Goal: Browse casually

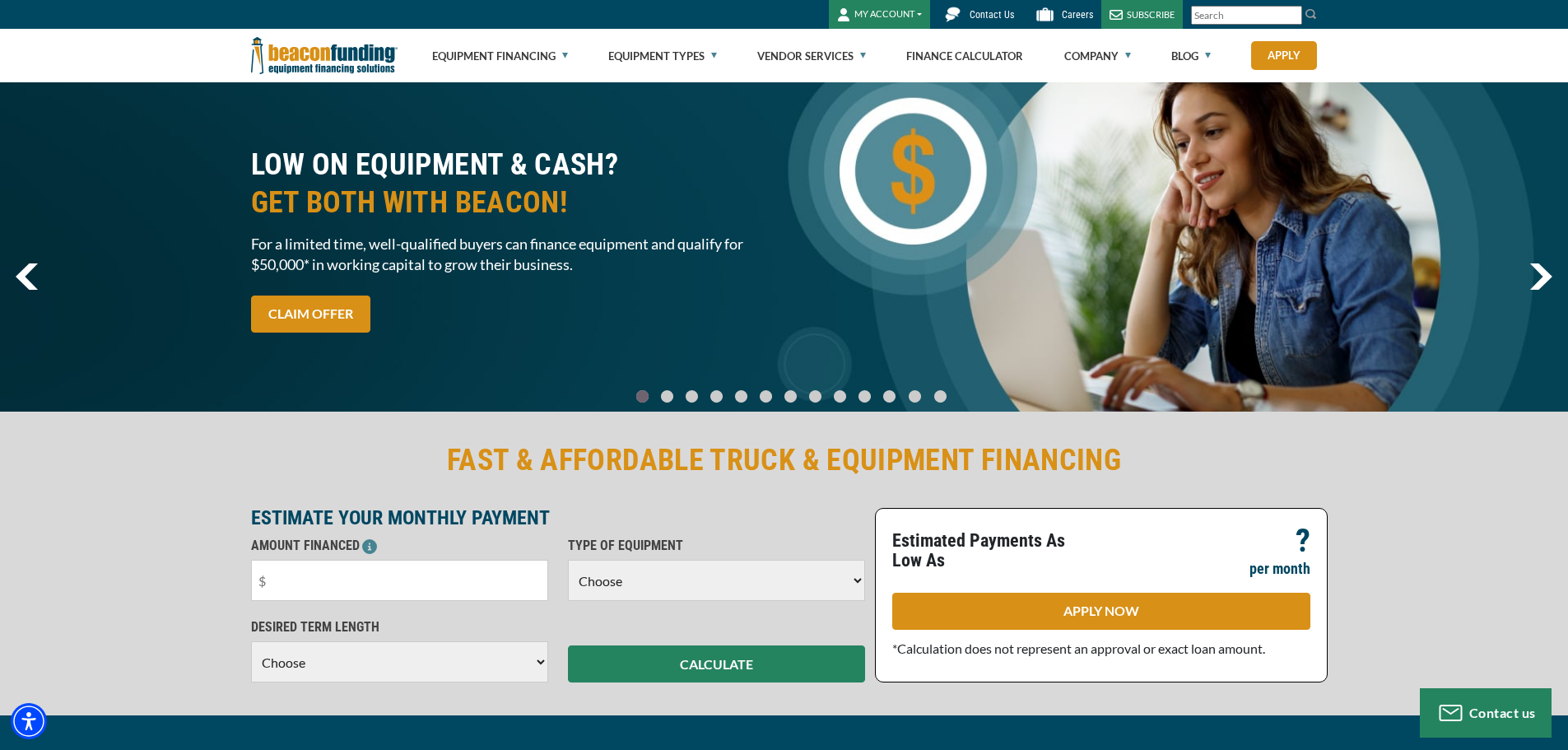
click at [1546, 268] on img "next" at bounding box center [1541, 277] width 23 height 27
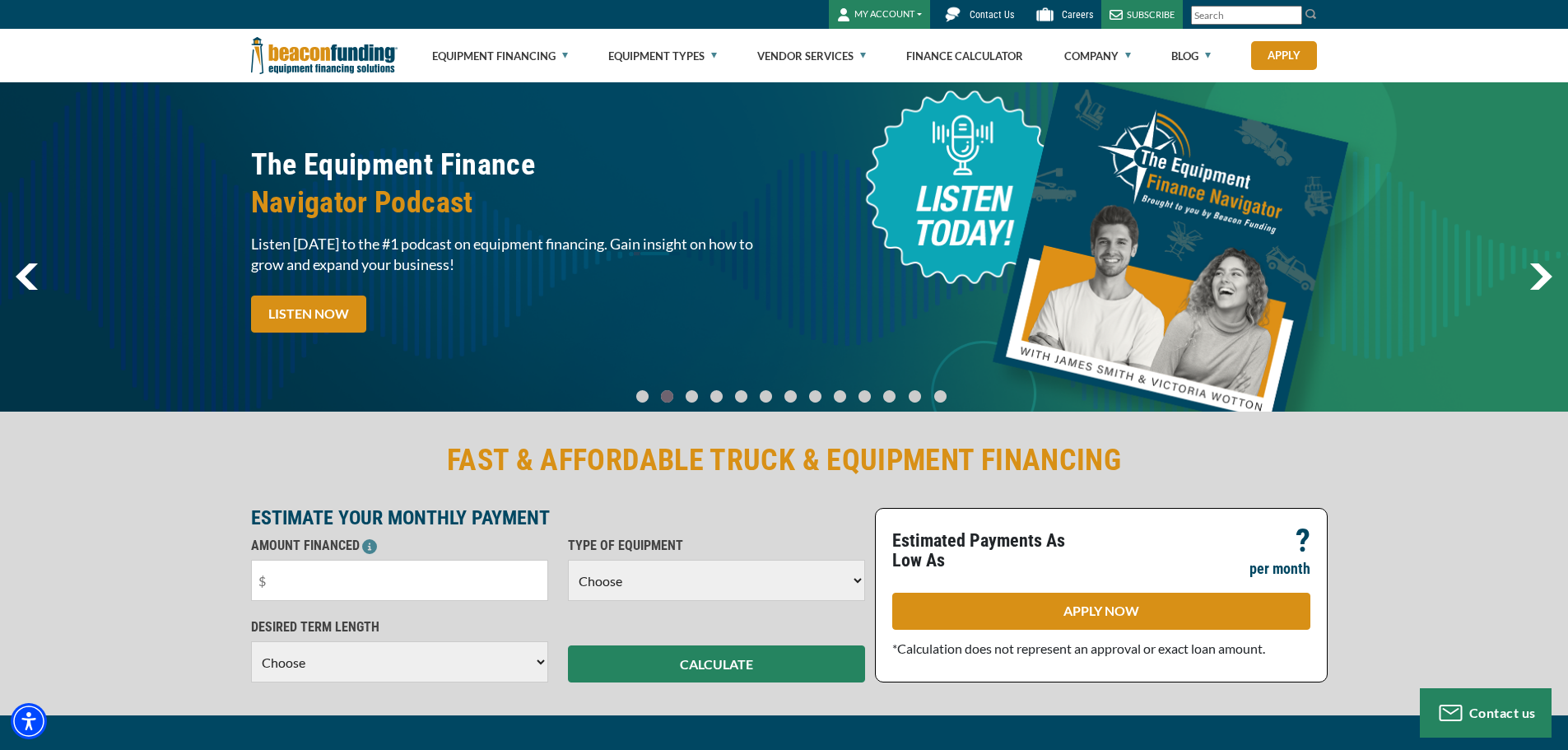
click at [1545, 268] on img "next" at bounding box center [1541, 277] width 23 height 27
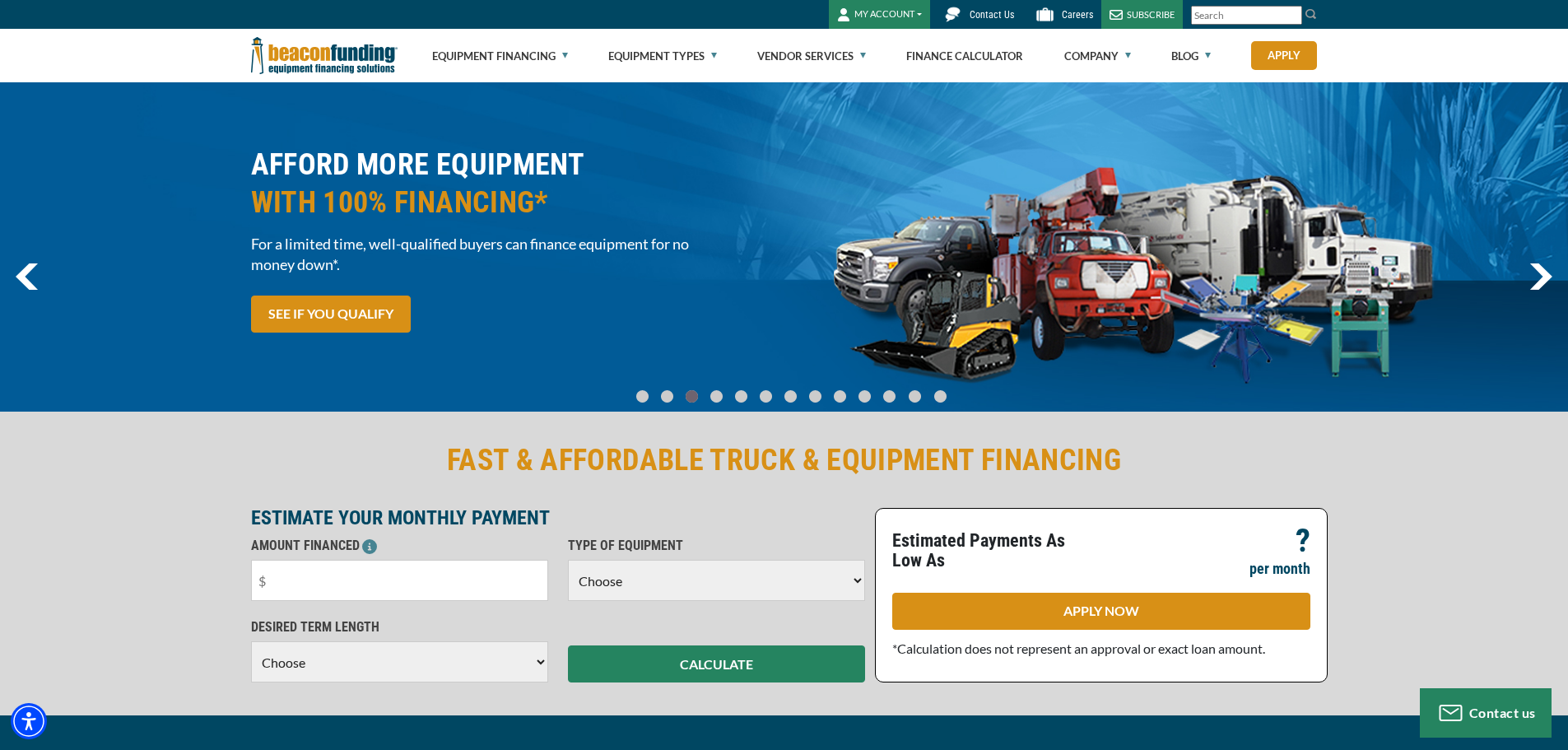
click at [1545, 268] on img "next" at bounding box center [1541, 277] width 23 height 27
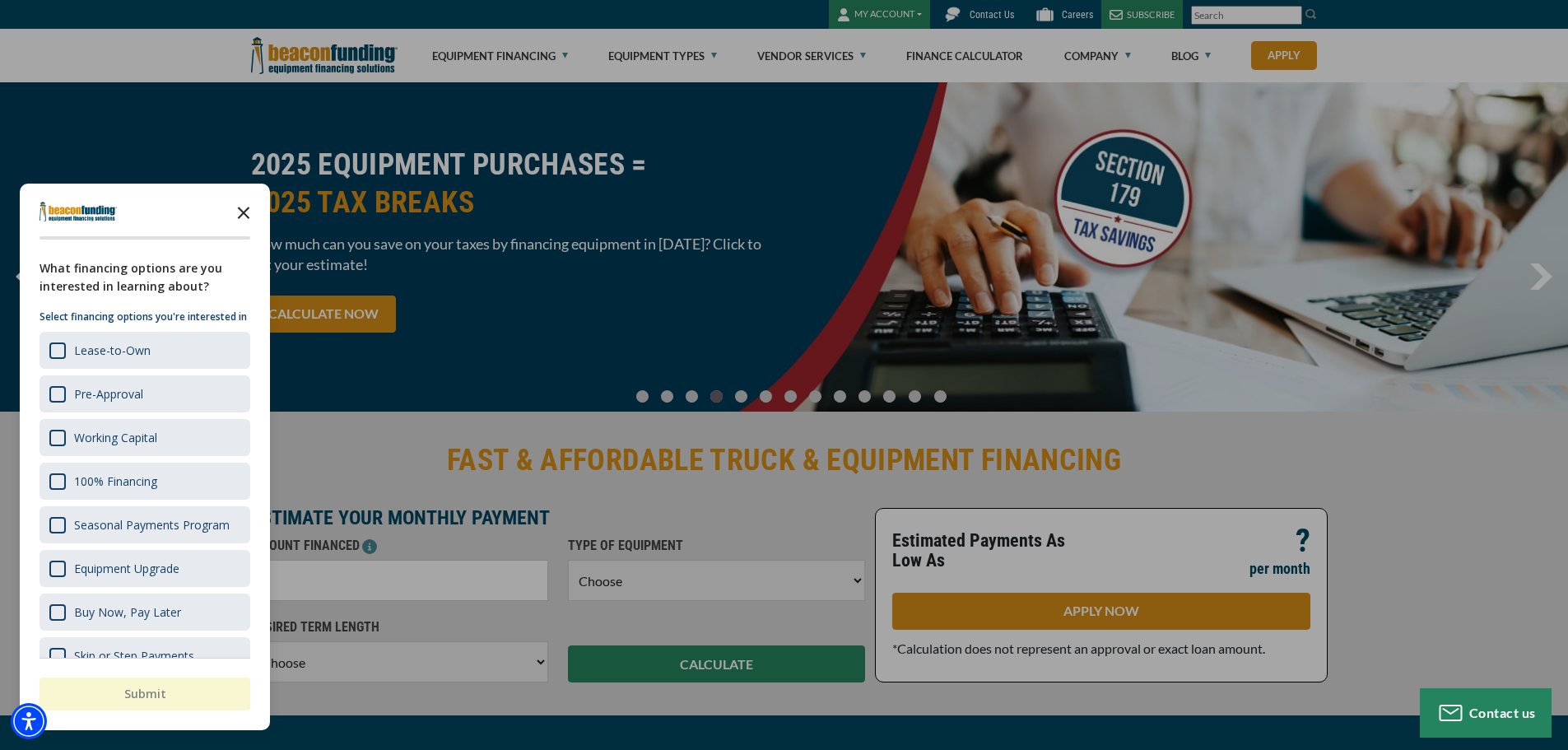
click at [249, 216] on icon "Close the survey" at bounding box center [244, 212] width 33 height 33
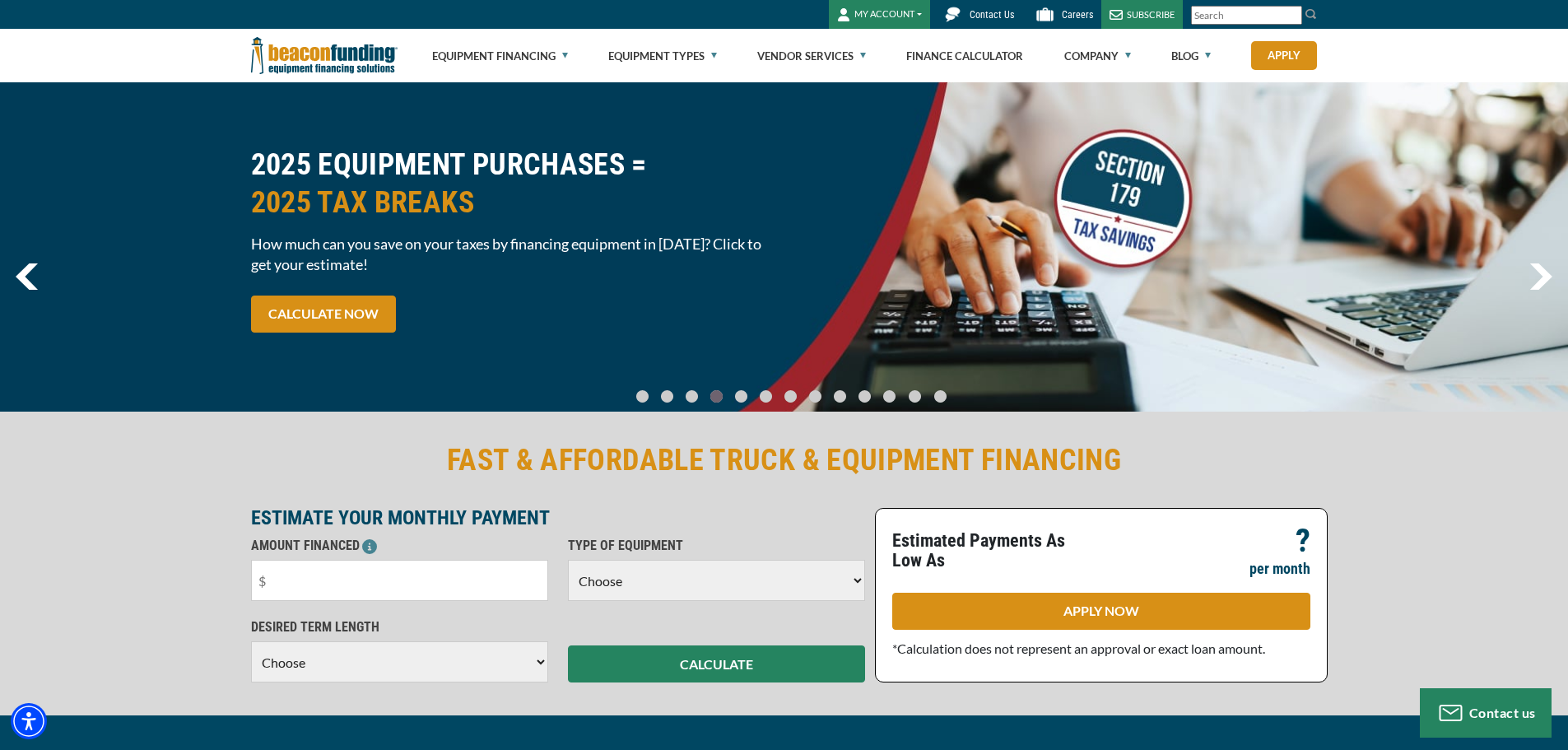
click at [1550, 277] on img "next" at bounding box center [1541, 277] width 23 height 27
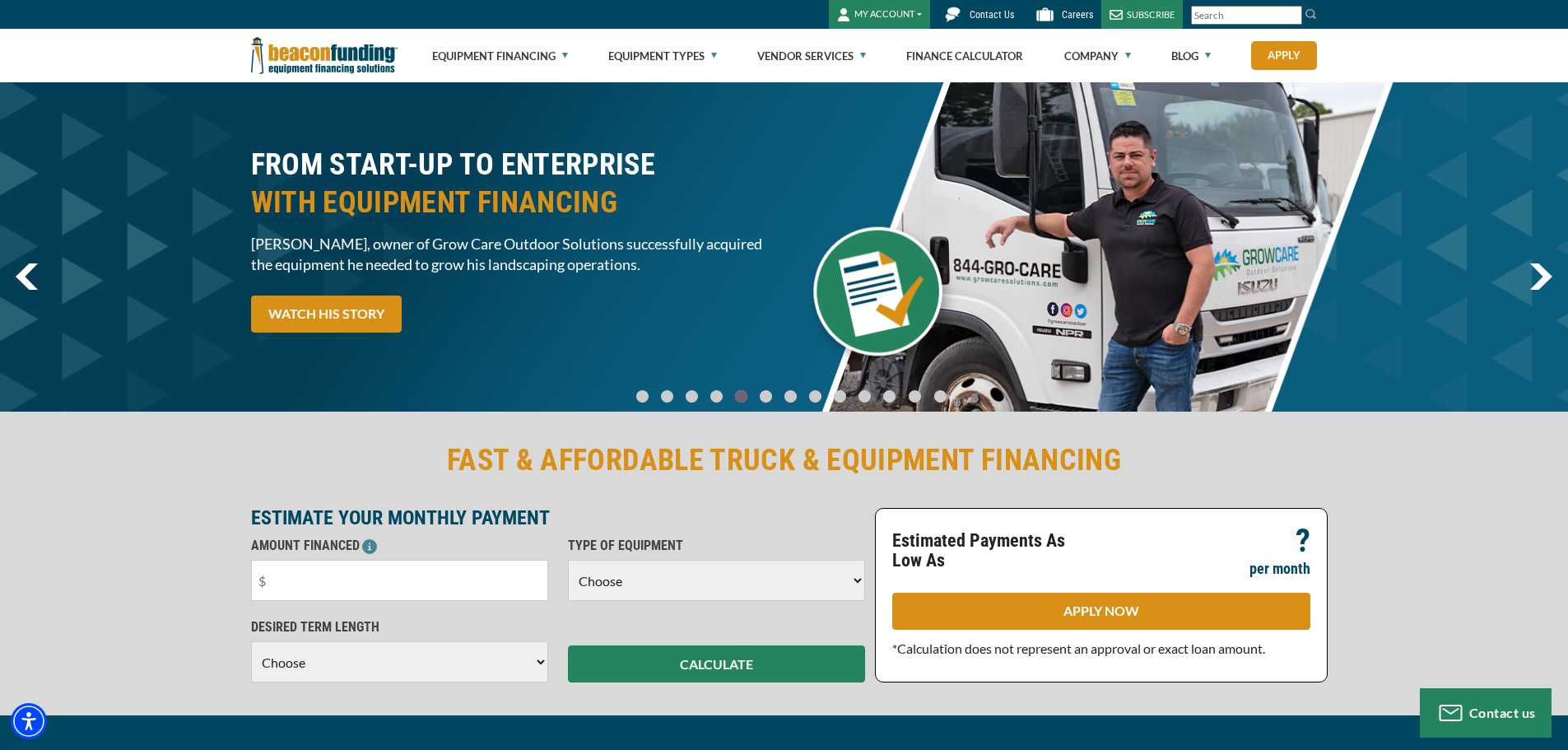
click at [1550, 277] on img "next" at bounding box center [1541, 277] width 23 height 27
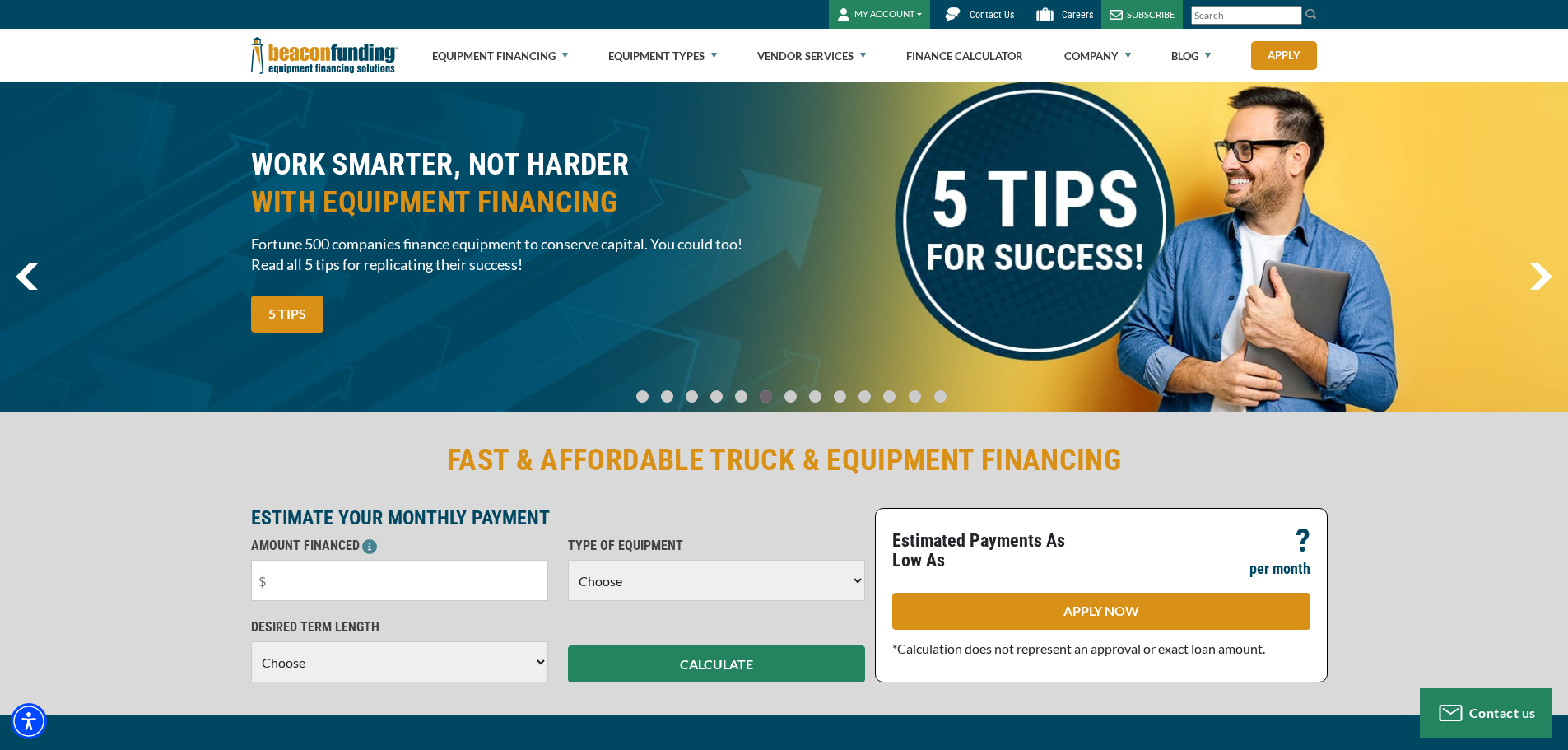
click at [1549, 277] on img "next" at bounding box center [1541, 277] width 23 height 27
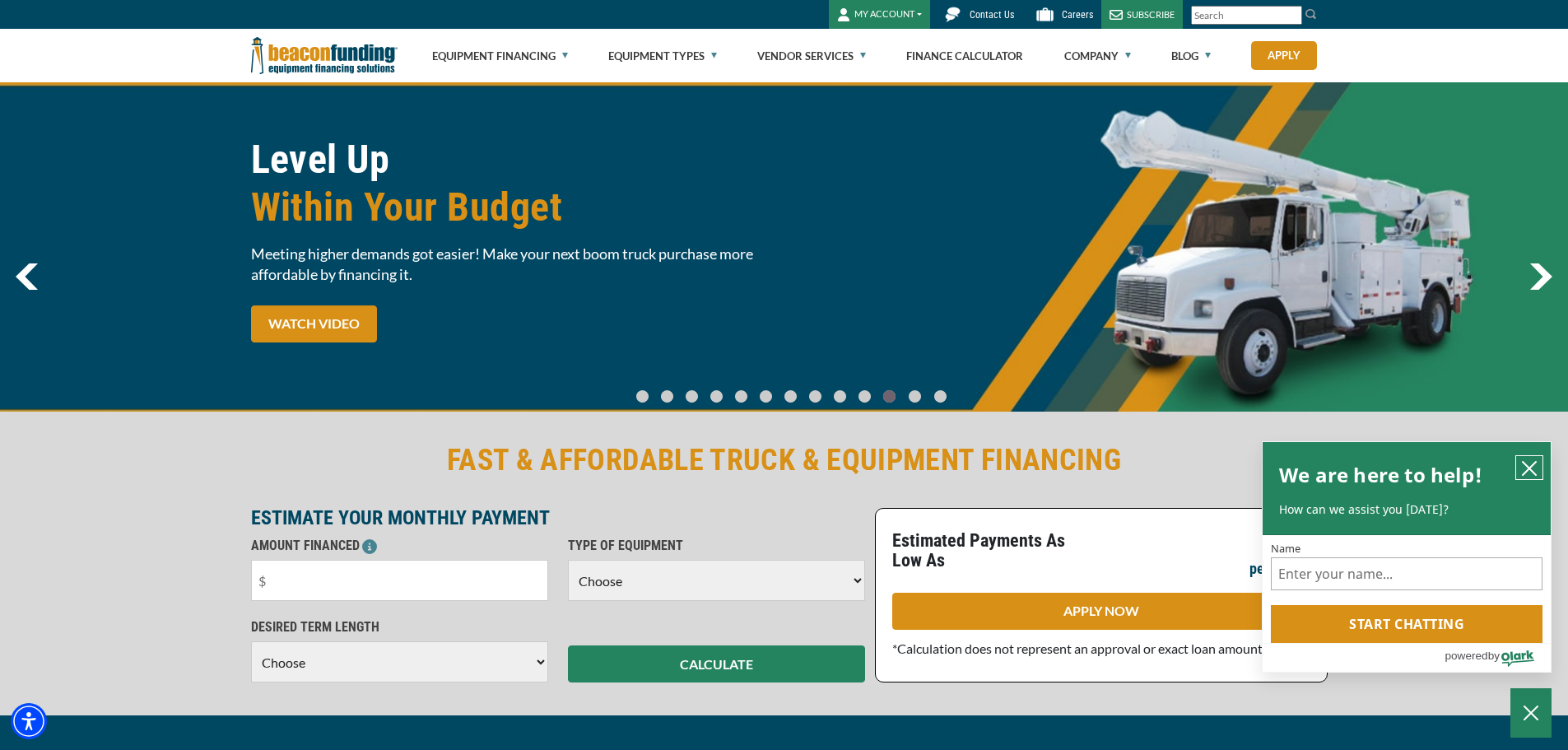
click at [1530, 462] on icon "close chatbox" at bounding box center [1530, 468] width 17 height 17
